Goal: Find specific page/section: Find specific page/section

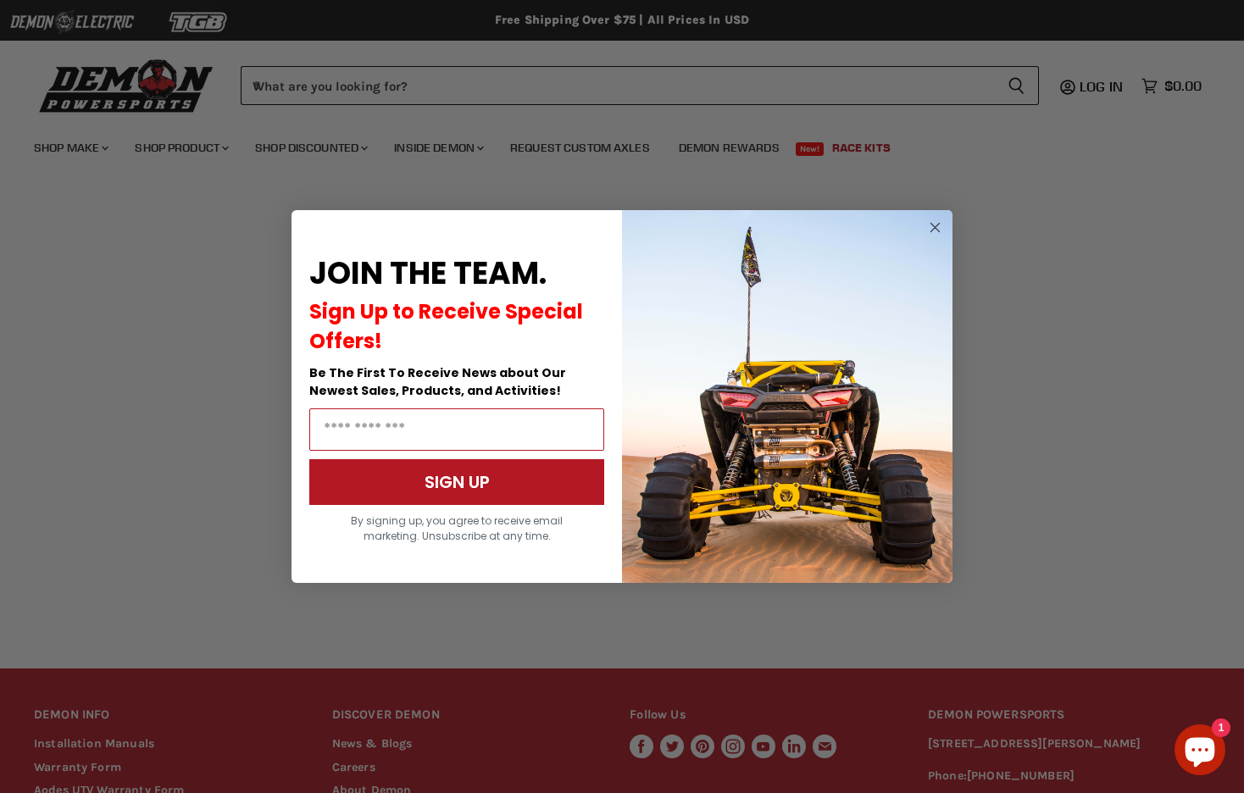
scroll to position [223, 0]
